Goal: Task Accomplishment & Management: Use online tool/utility

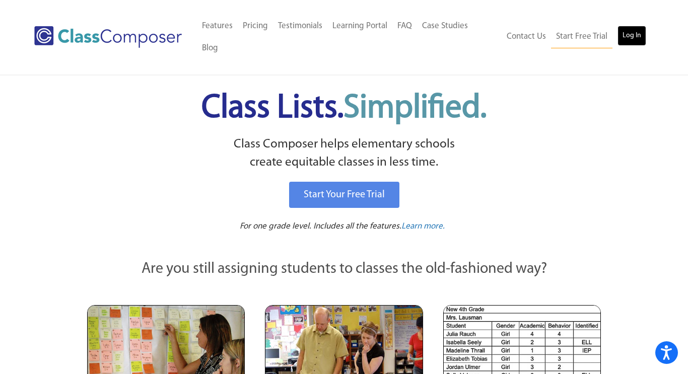
click at [623, 26] on link "Log In" at bounding box center [632, 36] width 29 height 20
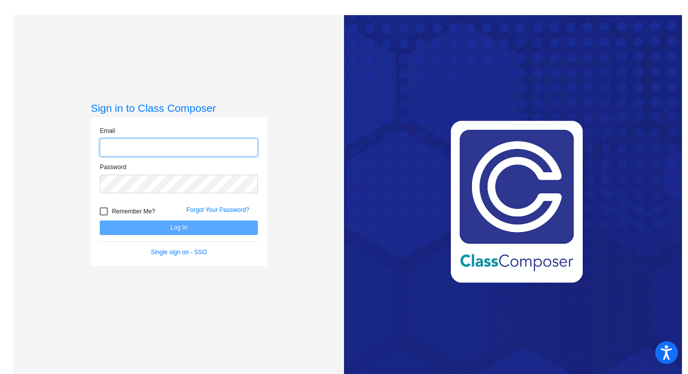
type input "theresa_gonzalez@lkstevens.wednet.edu"
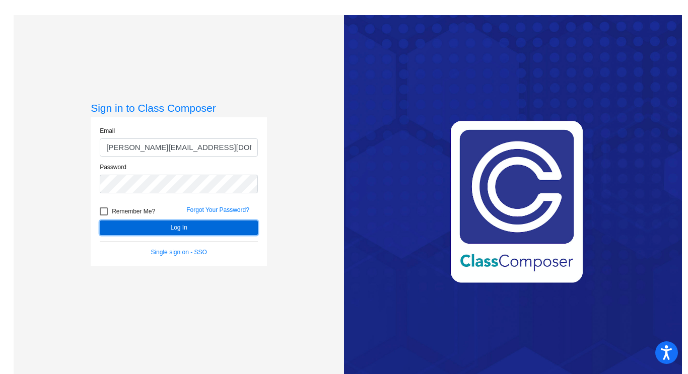
click at [186, 230] on button "Log In" at bounding box center [179, 228] width 158 height 15
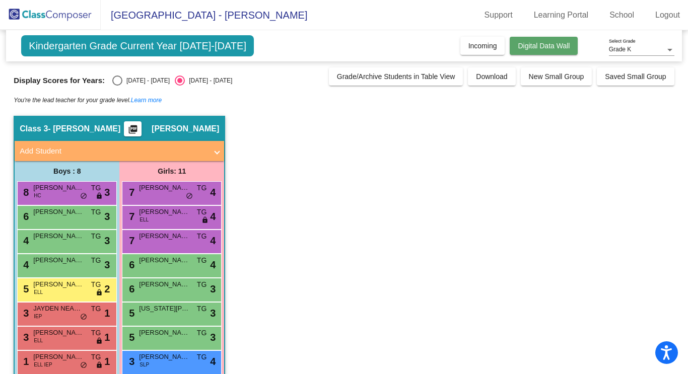
click at [542, 53] on button "Digital Data Wall" at bounding box center [544, 46] width 68 height 18
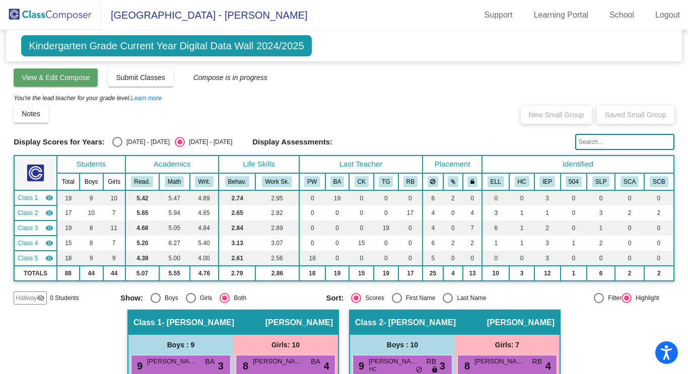
click at [79, 85] on button "View & Edit Compose" at bounding box center [56, 78] width 84 height 18
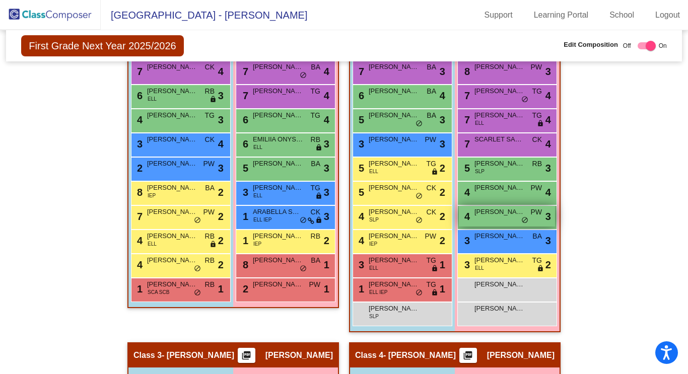
scroll to position [283, 0]
